Goal: Use online tool/utility: Utilize a website feature to perform a specific function

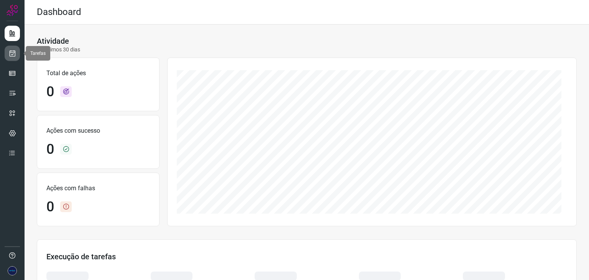
click at [12, 54] on icon at bounding box center [12, 53] width 8 height 8
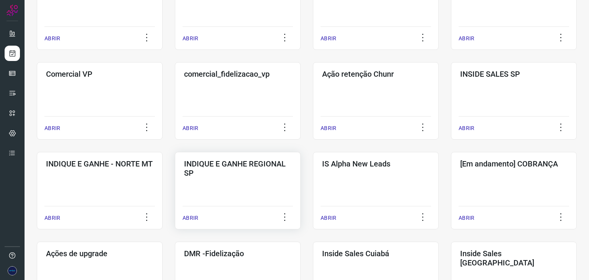
scroll to position [192, 0]
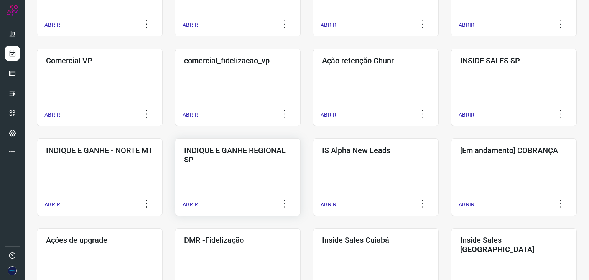
click at [185, 203] on p "ABRIR" at bounding box center [190, 205] width 16 height 8
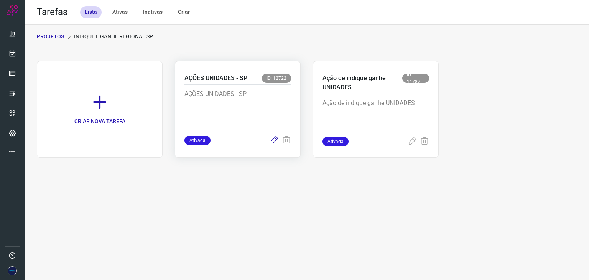
click at [270, 140] on icon at bounding box center [274, 140] width 9 height 9
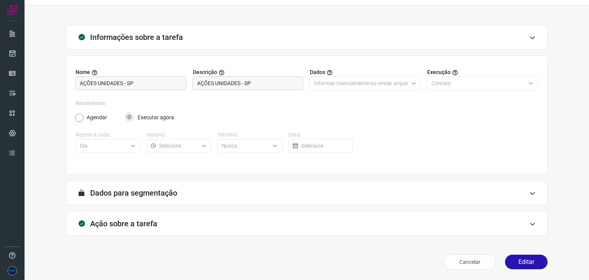
scroll to position [20, 0]
click at [526, 263] on button "Editar" at bounding box center [526, 261] width 43 height 15
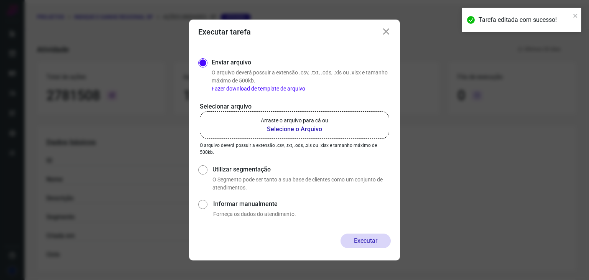
click at [274, 124] on p "Arraste o arquivo para cá ou" at bounding box center [294, 121] width 67 height 8
click at [0, 0] on input "Arraste o arquivo para cá ou Selecione o Arquivo" at bounding box center [0, 0] width 0 height 0
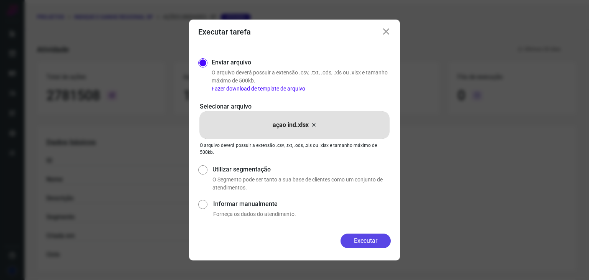
click at [355, 243] on button "Executar" at bounding box center [365, 240] width 50 height 15
